Goal: Information Seeking & Learning: Learn about a topic

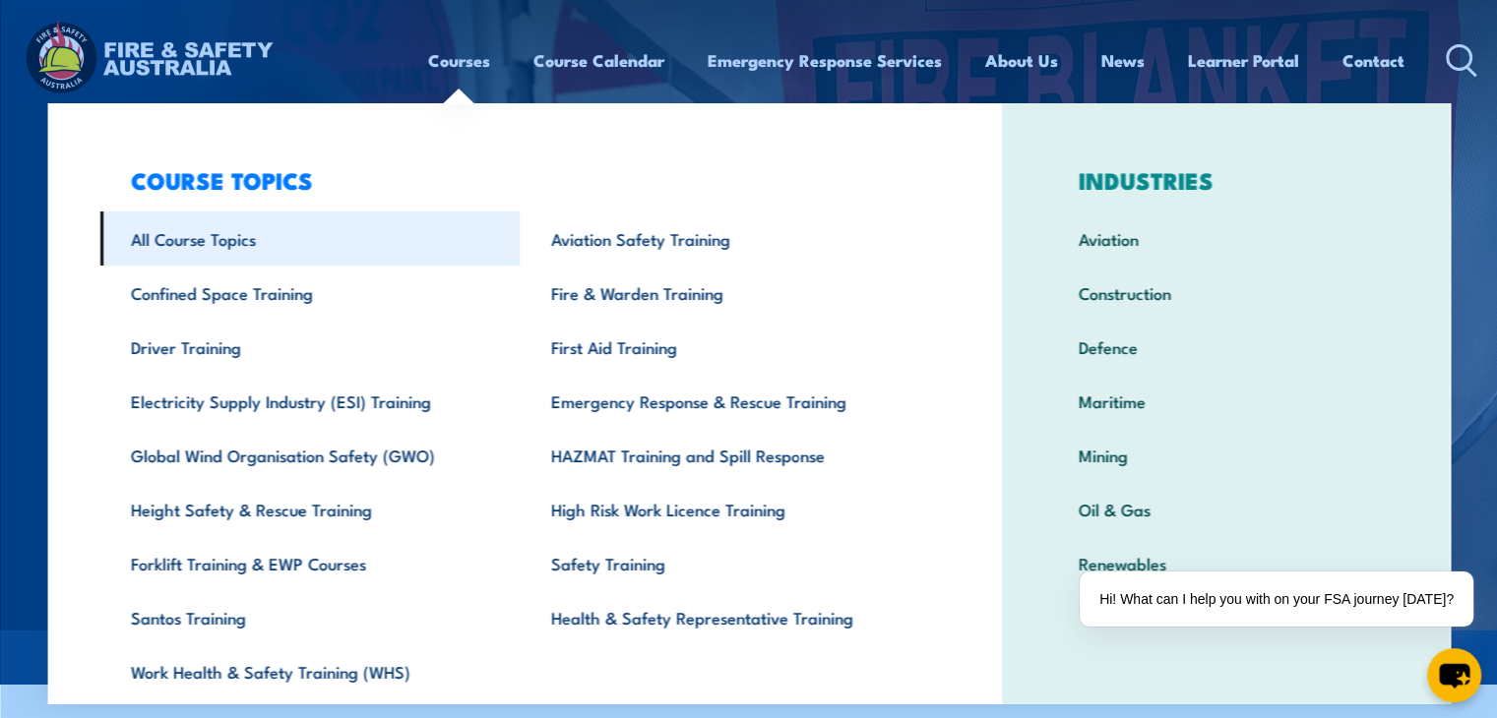
click at [256, 248] on link "All Course Topics" at bounding box center [309, 239] width 420 height 54
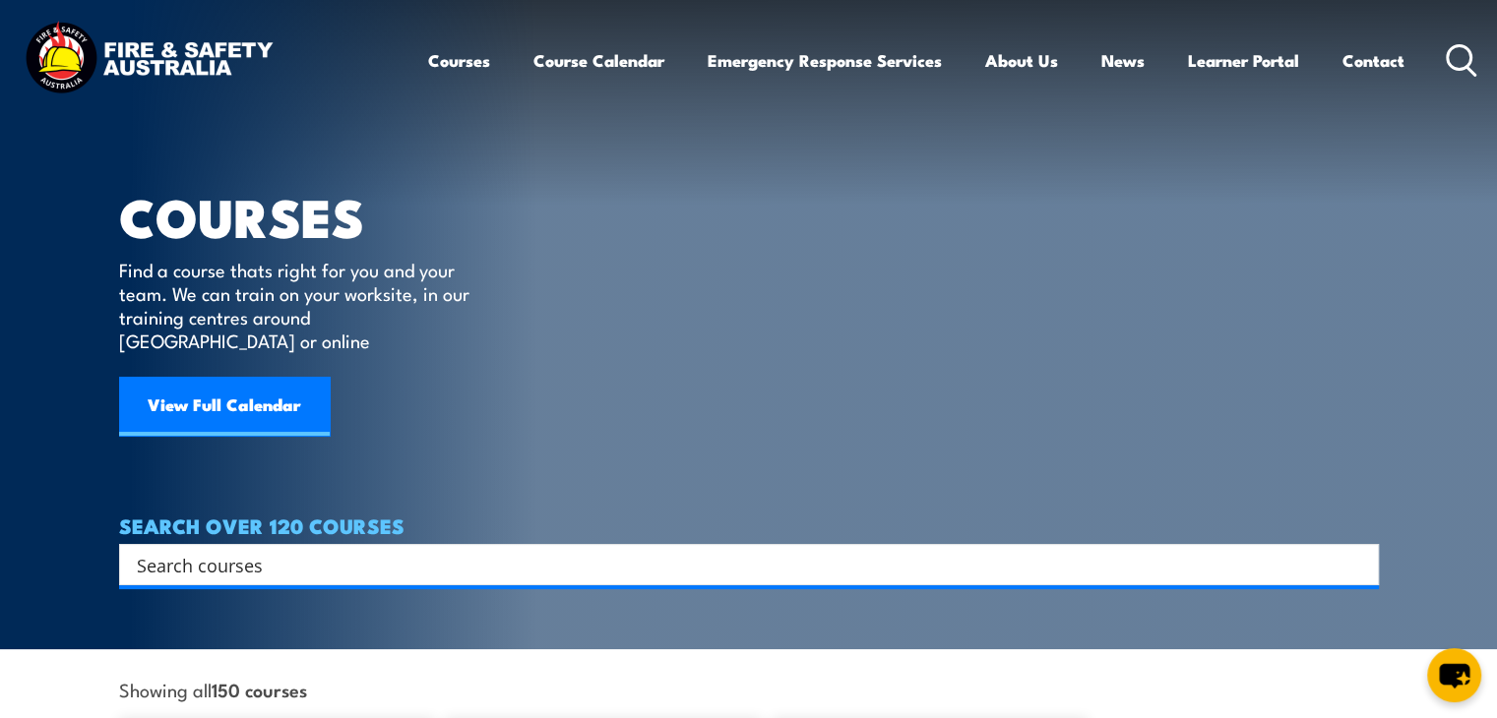
drag, startPoint x: 1508, startPoint y: 29, endPoint x: 1511, endPoint y: -51, distance: 79.8
click at [1496, 0] on html "Courses Course Calendar Emergency Response Services Services Overview Emergency…" at bounding box center [748, 359] width 1497 height 718
click at [474, 550] on input "Search input" at bounding box center [736, 565] width 1199 height 30
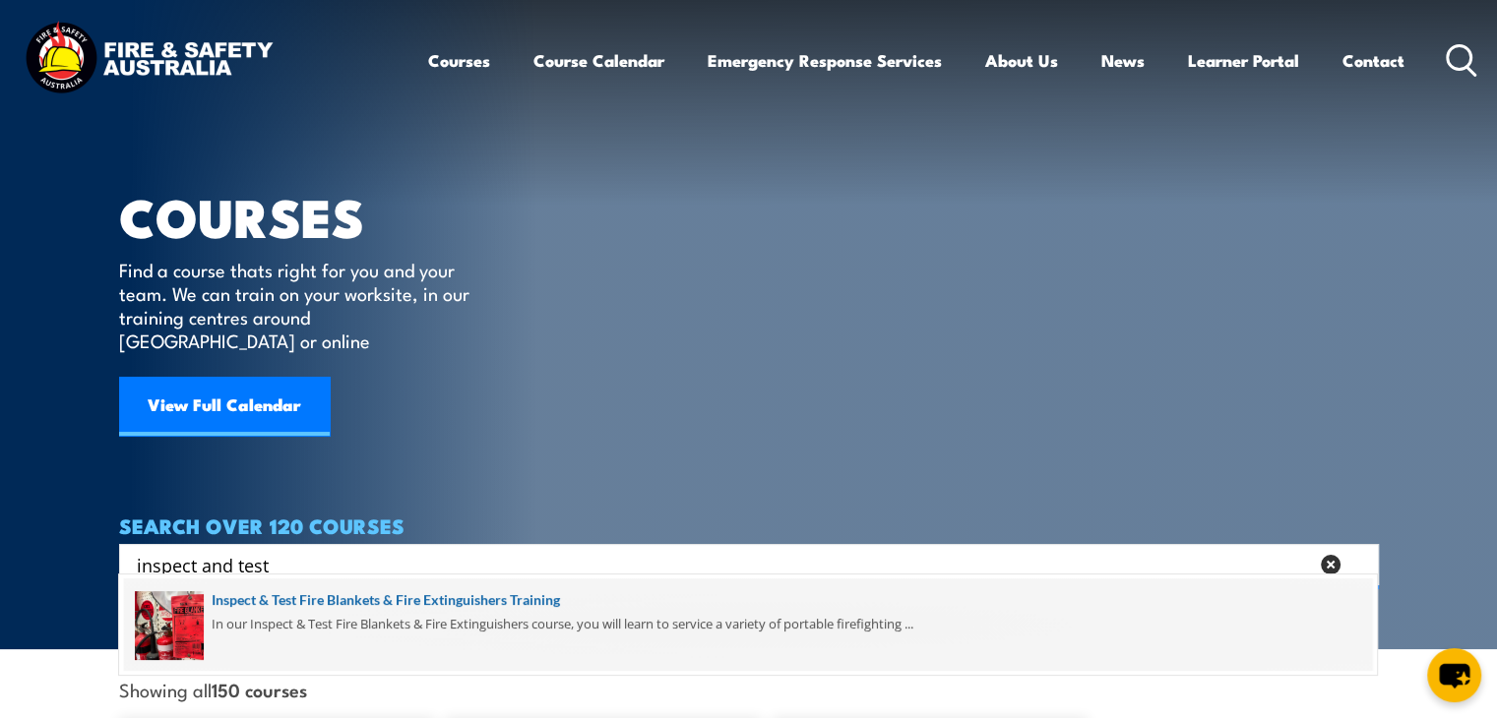
type input "inspect and test"
click at [431, 606] on span at bounding box center [748, 625] width 1248 height 93
